Goal: Task Accomplishment & Management: Use online tool/utility

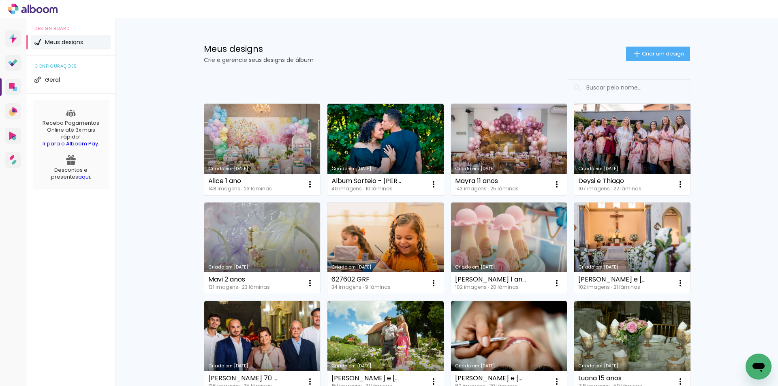
click at [276, 137] on link "Criado em [DATE]" at bounding box center [262, 150] width 116 height 92
